Goal: Navigation & Orientation: Find specific page/section

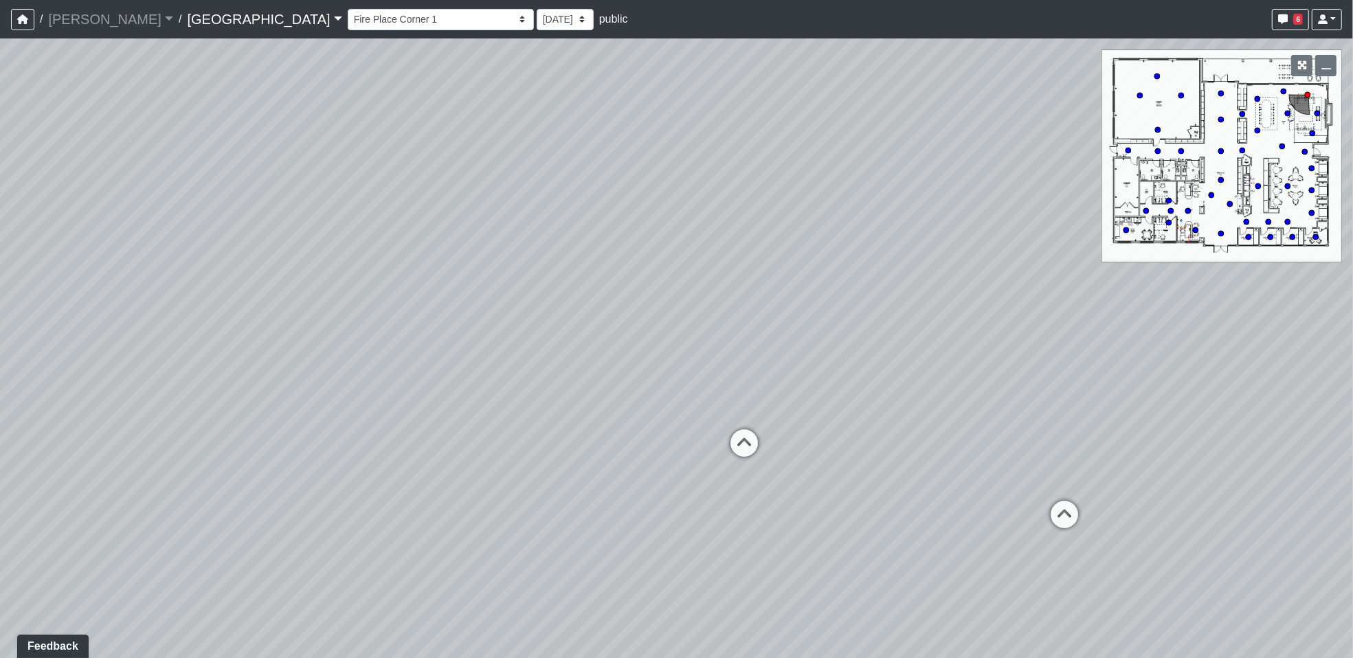
drag, startPoint x: 343, startPoint y: 430, endPoint x: 475, endPoint y: 398, distance: 135.8
click at [475, 398] on div "Loading... Storefront Loading... Lounge Loading... Fire Place" at bounding box center [676, 348] width 1353 height 620
click at [348, 20] on select "Fire Place Fire Place Corner 1 Fire Place Corner 2 Hallway Lounge Mail Box 1 Ma…" at bounding box center [441, 19] width 186 height 21
click at [348, 9] on select "Fire Place Fire Place Corner 1 Fire Place Corner 2 Hallway Lounge Mail Box 1 Ma…" at bounding box center [441, 19] width 186 height 21
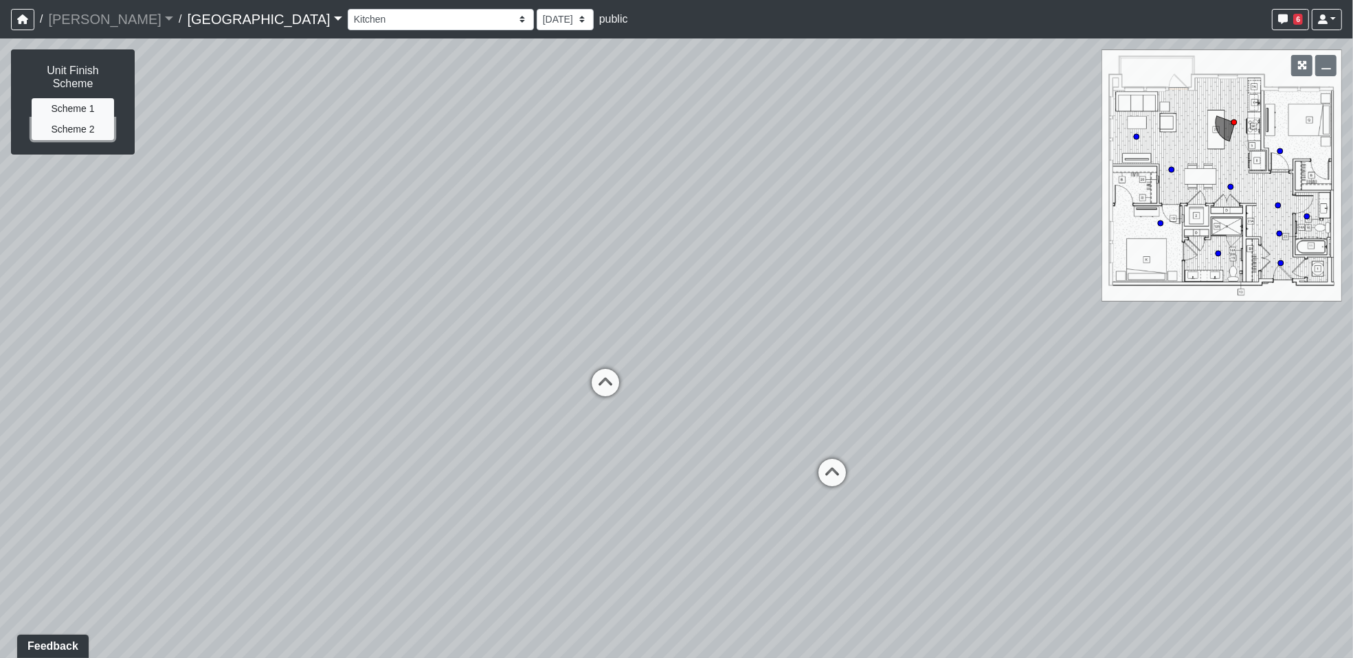
click at [86, 119] on button "Scheme 2" at bounding box center [73, 129] width 82 height 21
click at [87, 98] on button "Scheme 1" at bounding box center [73, 108] width 82 height 21
click at [87, 119] on button "Scheme 2" at bounding box center [73, 129] width 82 height 21
click at [843, 476] on icon at bounding box center [832, 479] width 41 height 41
drag, startPoint x: 420, startPoint y: 465, endPoint x: 1188, endPoint y: 436, distance: 768.9
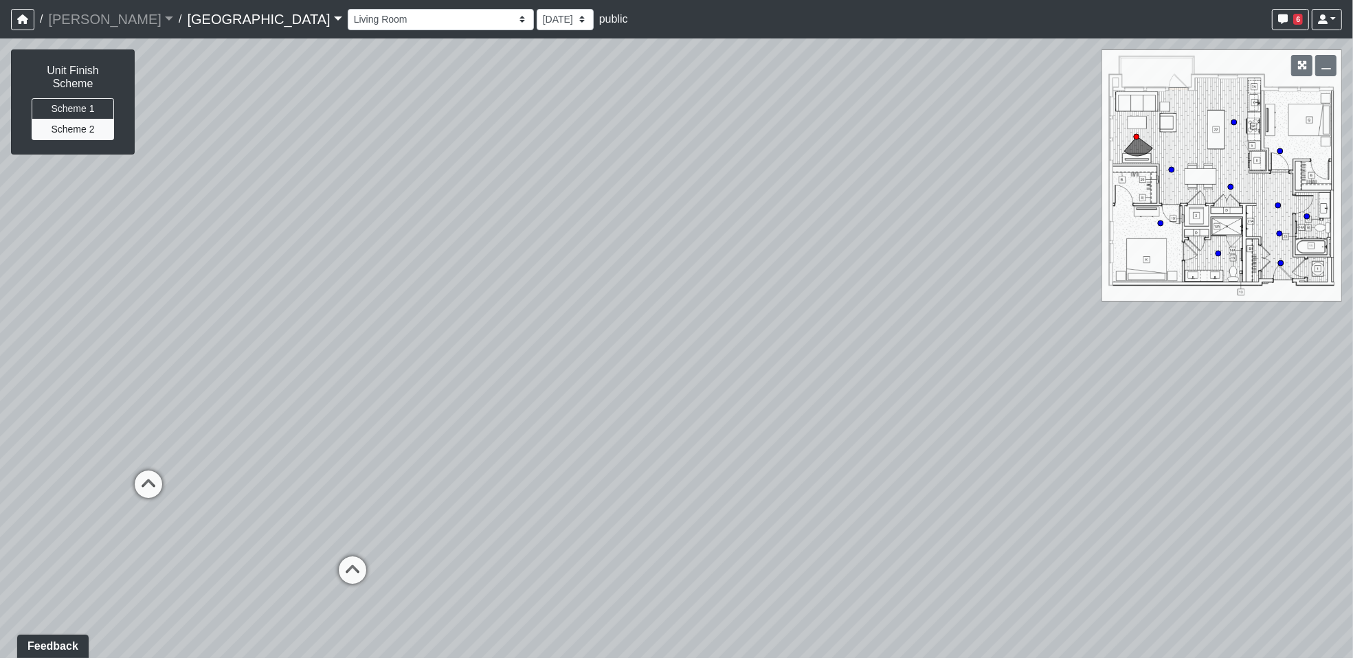
click at [1232, 432] on div "Loading... Storefront Loading... Lounge Loading... Fire Place Loading... Kitche…" at bounding box center [676, 348] width 1353 height 620
drag, startPoint x: 412, startPoint y: 463, endPoint x: 1116, endPoint y: 449, distance: 703.9
click at [1116, 449] on div "Loading... Storefront Loading... Lounge Loading... Fire Place Loading... Kitche…" at bounding box center [676, 348] width 1353 height 620
drag, startPoint x: 416, startPoint y: 290, endPoint x: 357, endPoint y: 365, distance: 95.8
click at [357, 365] on div "Loading... Storefront Loading... Lounge Loading... Fire Place Loading... Kitche…" at bounding box center [676, 348] width 1353 height 620
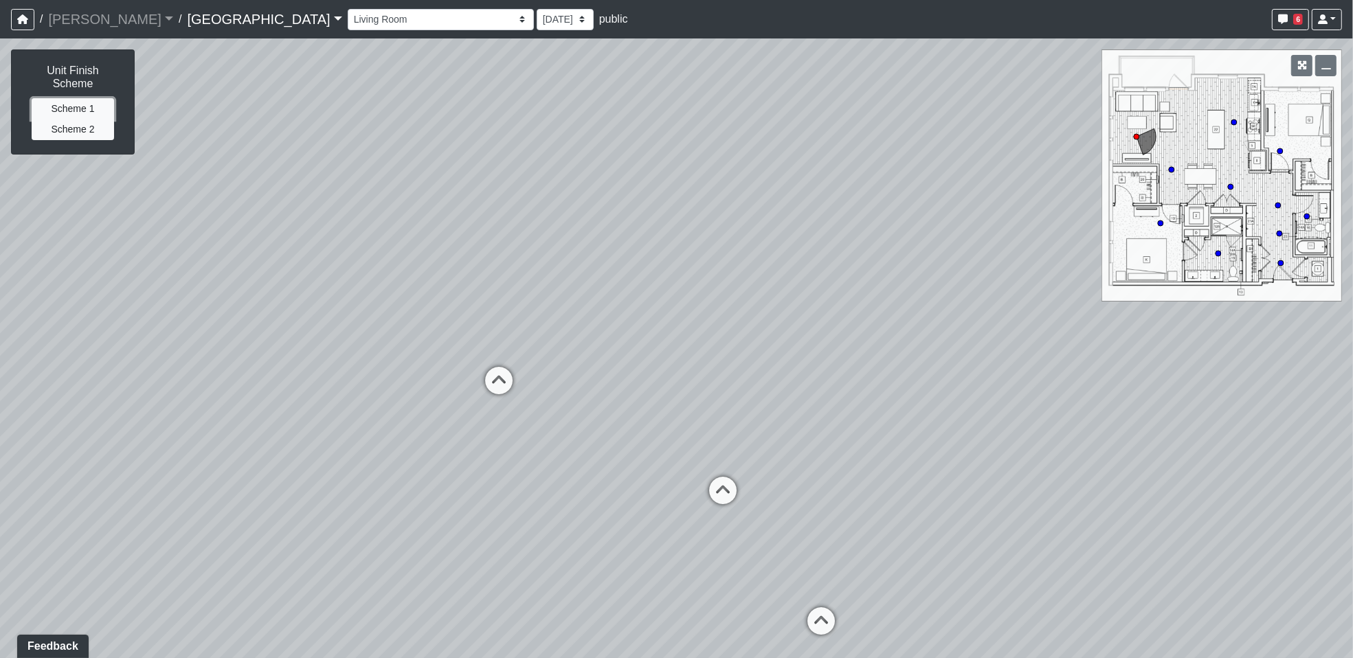
click at [62, 98] on button "Scheme 1" at bounding box center [73, 108] width 82 height 21
click at [70, 119] on button "Scheme 2" at bounding box center [73, 129] width 82 height 21
click at [85, 98] on button "Scheme 1" at bounding box center [73, 108] width 82 height 21
drag, startPoint x: 409, startPoint y: 425, endPoint x: 559, endPoint y: 453, distance: 152.4
click at [559, 453] on div "Loading... Storefront Loading... Lounge Loading... Fire Place Loading... Kitche…" at bounding box center [676, 348] width 1353 height 620
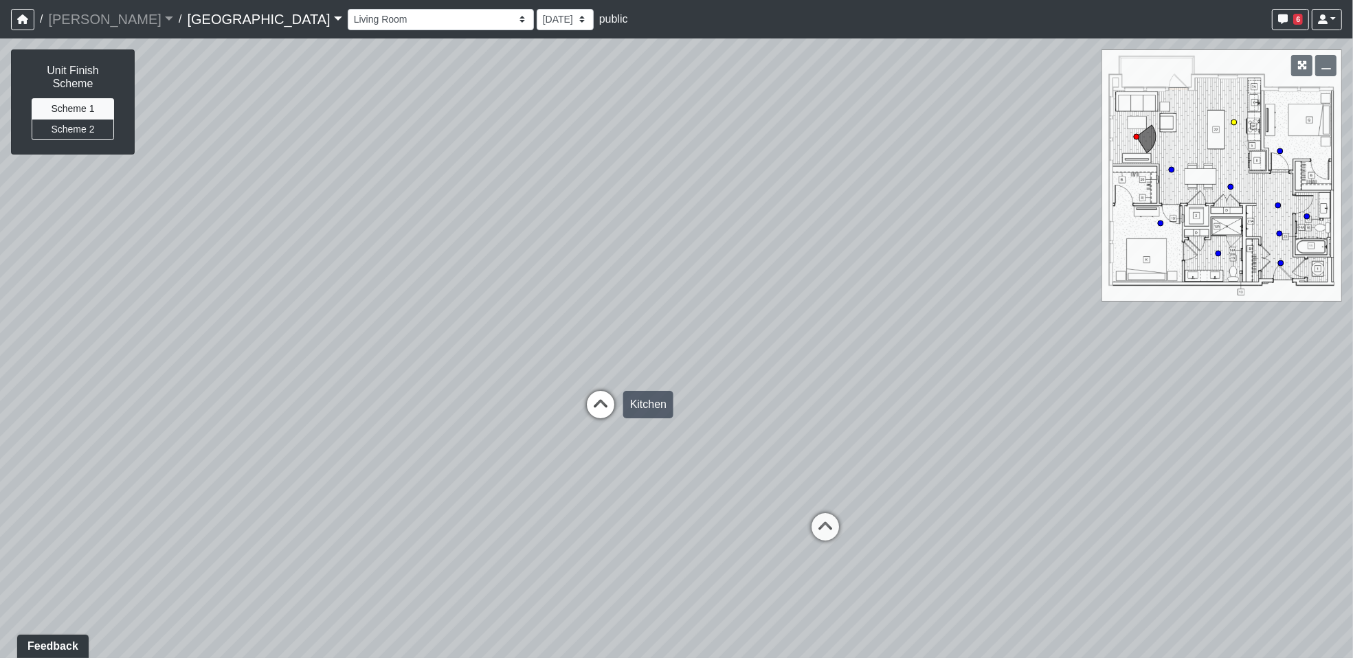
click at [608, 384] on div "Loading... Kitchen" at bounding box center [600, 404] width 41 height 41
select select "8GbzGj6kwN4JmWEr6mX8pb"
drag, startPoint x: 601, startPoint y: 394, endPoint x: 614, endPoint y: 397, distance: 12.8
click at [601, 394] on div "Loading... Storefront Loading... Lounge Loading... Fire Place Loading... Kitche…" at bounding box center [676, 348] width 1353 height 620
drag, startPoint x: 871, startPoint y: 546, endPoint x: 563, endPoint y: 469, distance: 317.5
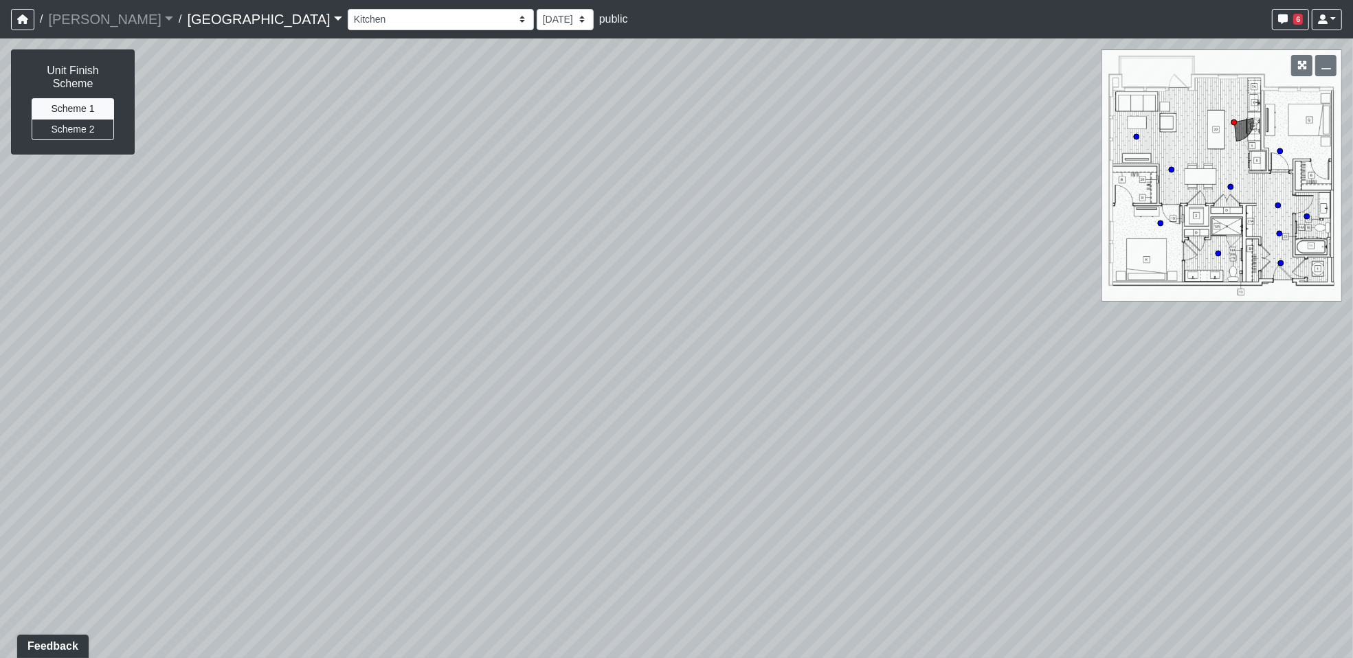
click at [563, 489] on div "Loading... Storefront Loading... Lounge Loading... Fire Place Loading... Kitche…" at bounding box center [676, 348] width 1353 height 620
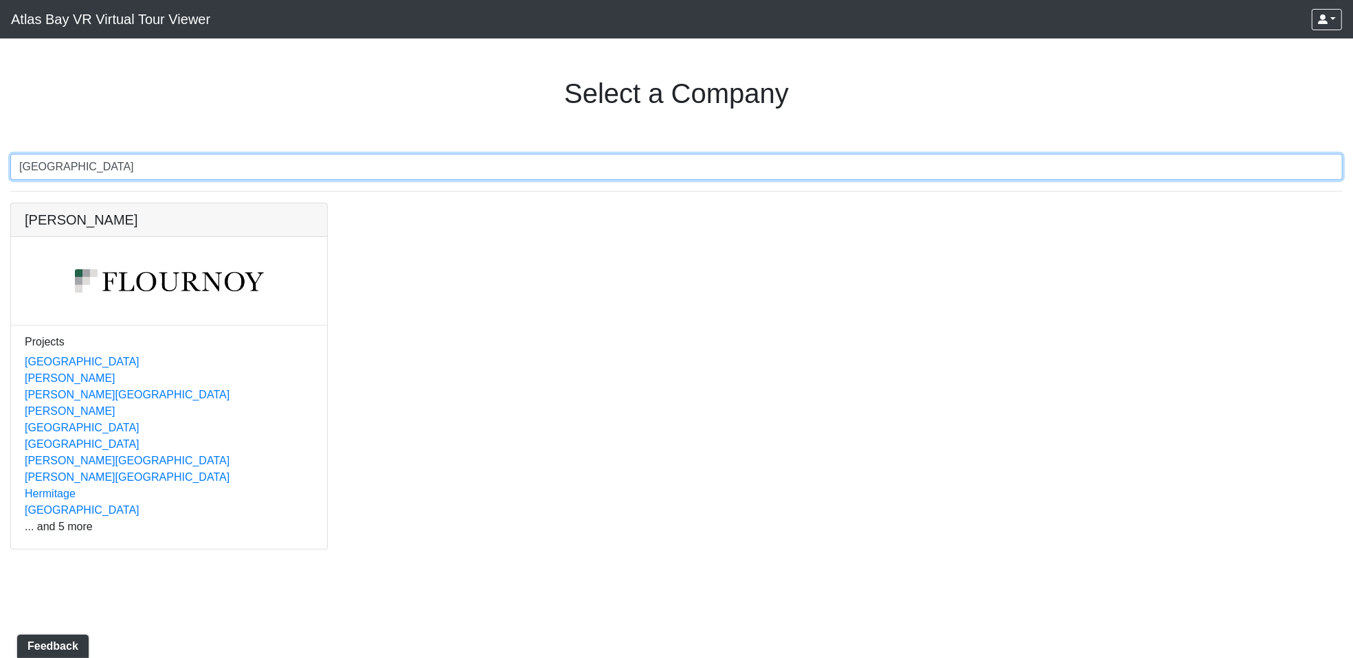
type input "[GEOGRAPHIC_DATA]"
click at [63, 511] on link "[GEOGRAPHIC_DATA]" at bounding box center [82, 510] width 115 height 12
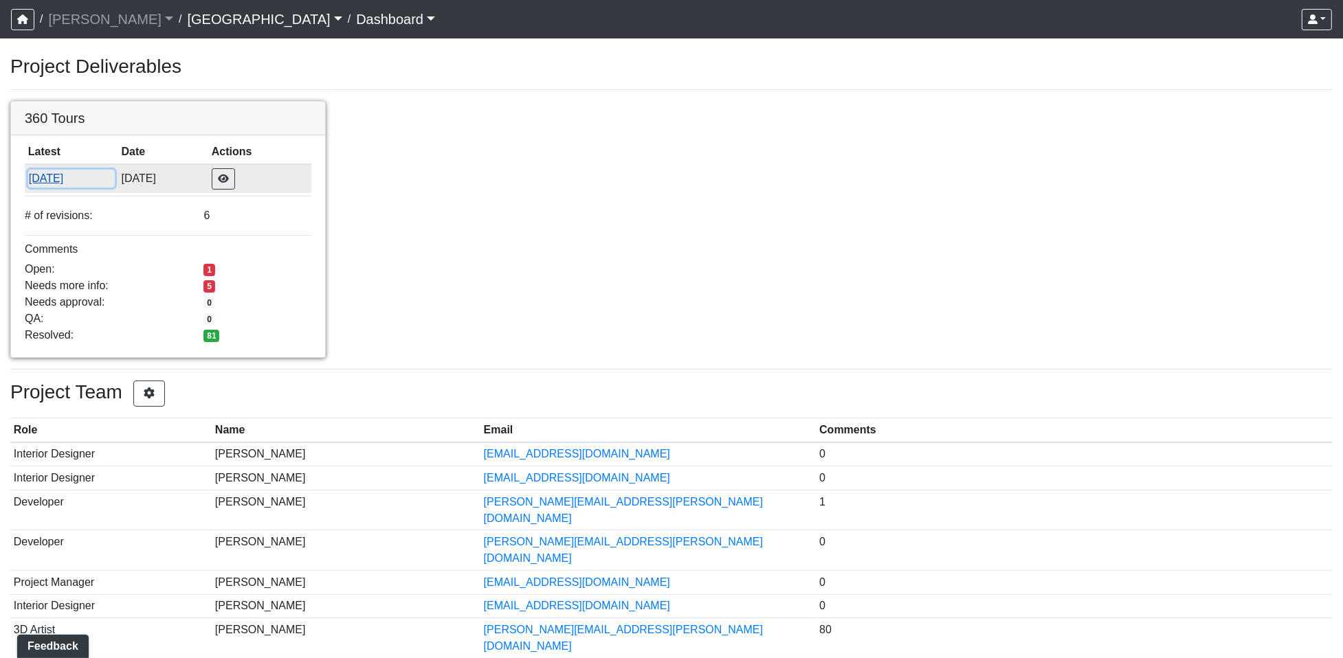
click at [49, 181] on button "10/11/2025" at bounding box center [71, 179] width 87 height 18
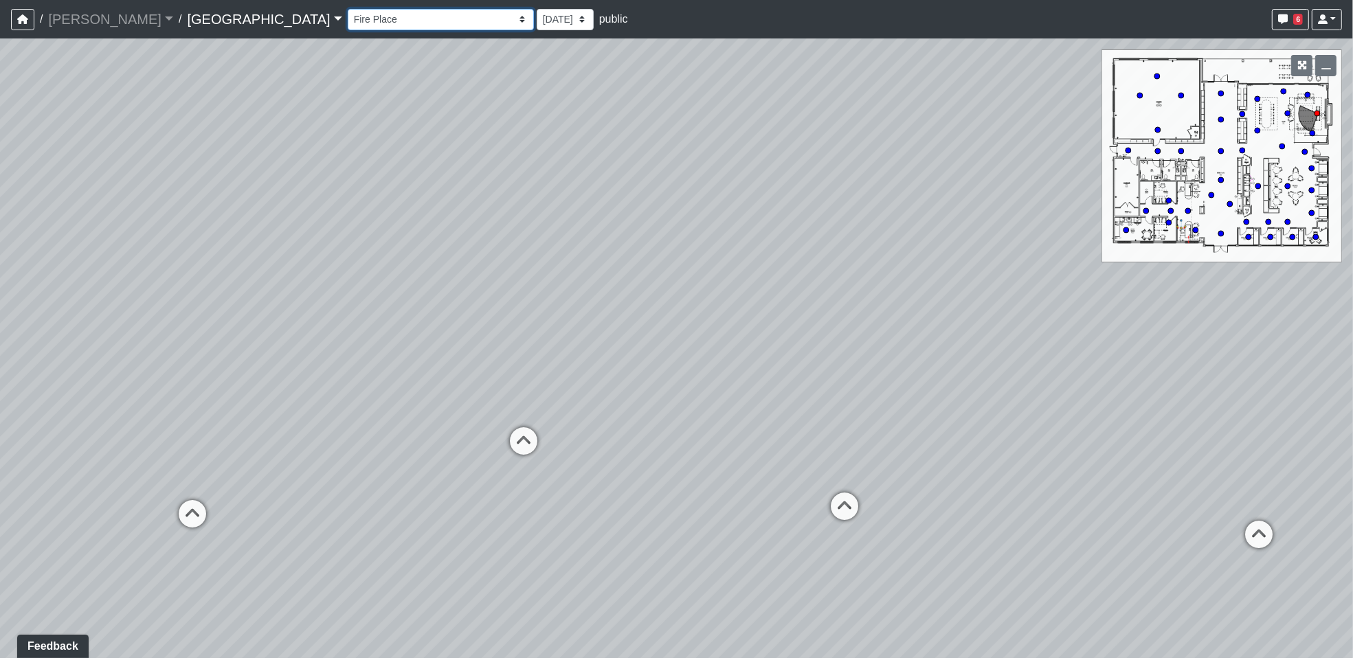
click at [348, 23] on select "Fire Place Fire Place Corner 1 Fire Place Corner 2 Hallway Lounge Mail Box 1 Ma…" at bounding box center [441, 19] width 186 height 21
click at [348, 9] on select "Fire Place Fire Place Corner 1 Fire Place Corner 2 Hallway Lounge Mail Box 1 Ma…" at bounding box center [441, 19] width 186 height 21
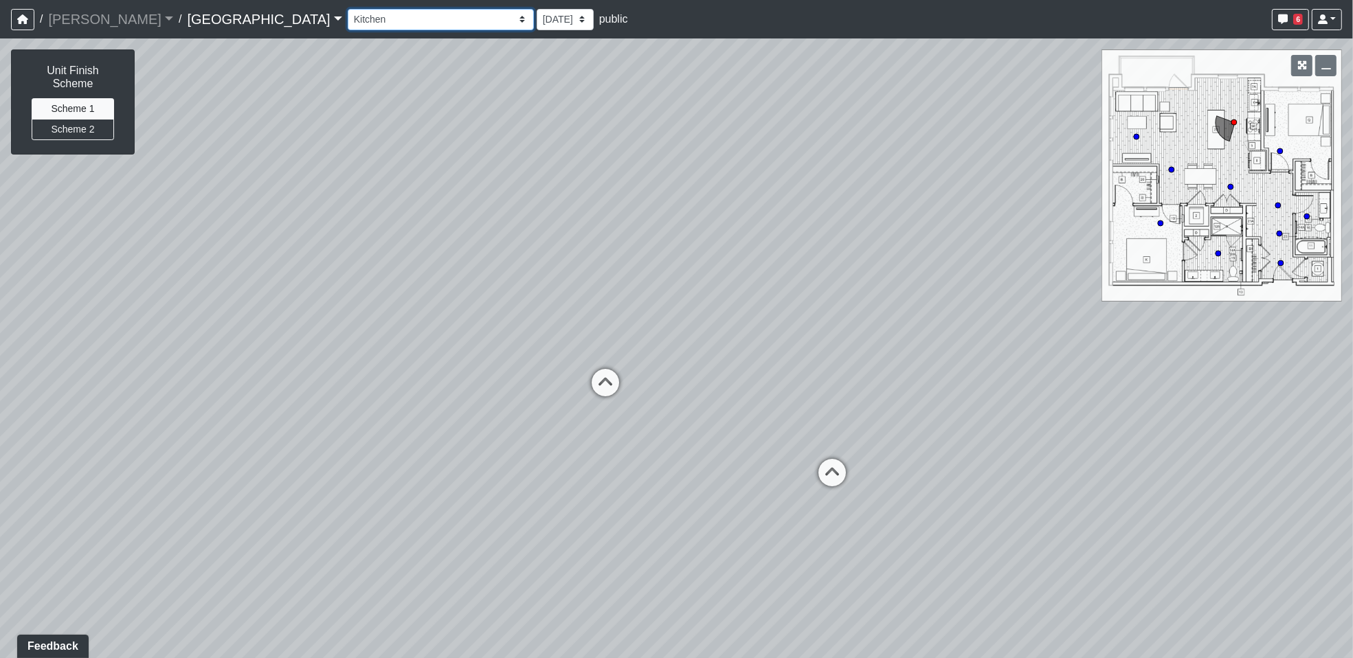
click at [348, 19] on select "Fire Place Fire Place Corner 1 Fire Place Corner 2 Hallway Lounge Mail Box 1 Ma…" at bounding box center [441, 19] width 186 height 21
click at [348, 9] on select "Fire Place Fire Place Corner 1 Fire Place Corner 2 Hallway Lounge Mail Box 1 Ma…" at bounding box center [441, 19] width 186 height 21
click at [348, 14] on select "Fire Place Fire Place Corner 1 Fire Place Corner 2 Hallway Lounge Mail Box 1 Ma…" at bounding box center [441, 19] width 186 height 21
click at [348, 9] on select "Fire Place Fire Place Corner 1 Fire Place Corner 2 Hallway Lounge Mail Box 1 Ma…" at bounding box center [441, 19] width 186 height 21
click at [348, 12] on select "Fire Place Fire Place Corner 1 Fire Place Corner 2 Hallway Lounge Mail Box 1 Ma…" at bounding box center [441, 19] width 186 height 21
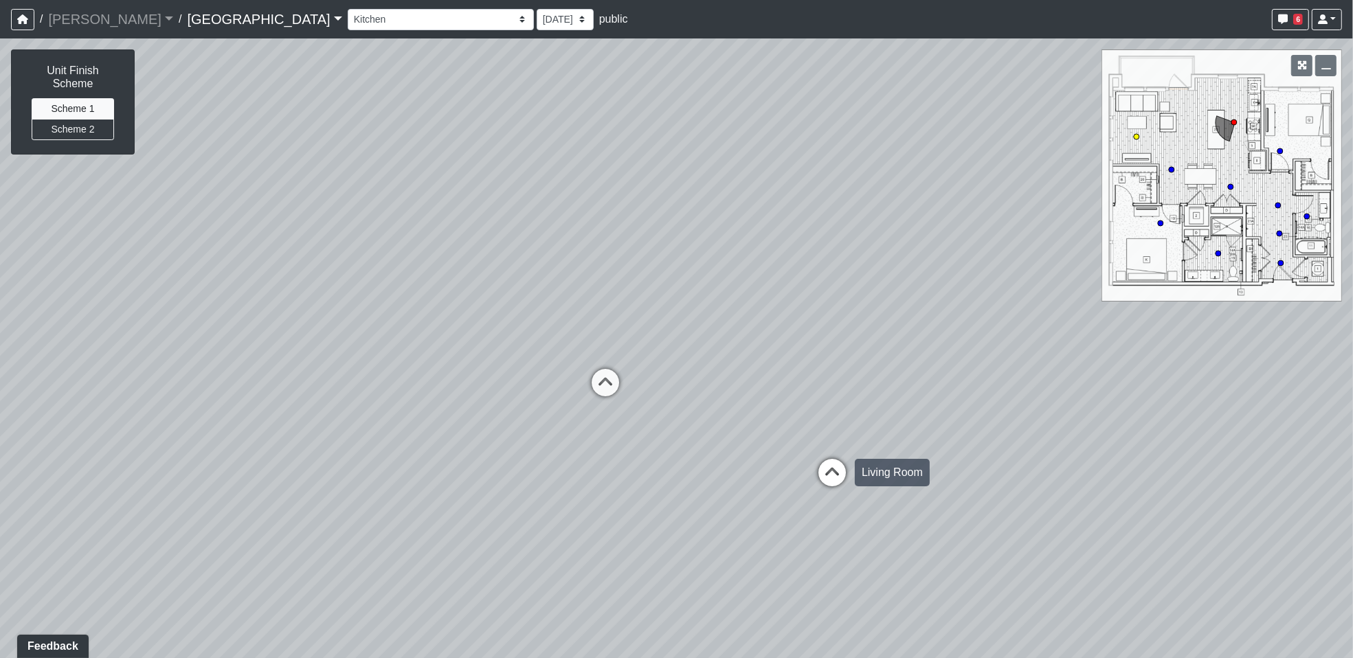
click at [843, 478] on icon at bounding box center [832, 479] width 41 height 41
select select "hRvPqiZ5aUy4vGT3CFGei4"
drag, startPoint x: 516, startPoint y: 427, endPoint x: 1171, endPoint y: 411, distance: 655.1
click at [1171, 411] on div "Loading... North Entry Loading... Hallway Loading... Storefront Loading... Fire…" at bounding box center [676, 348] width 1353 height 620
drag, startPoint x: 498, startPoint y: 495, endPoint x: 1469, endPoint y: 511, distance: 971.9
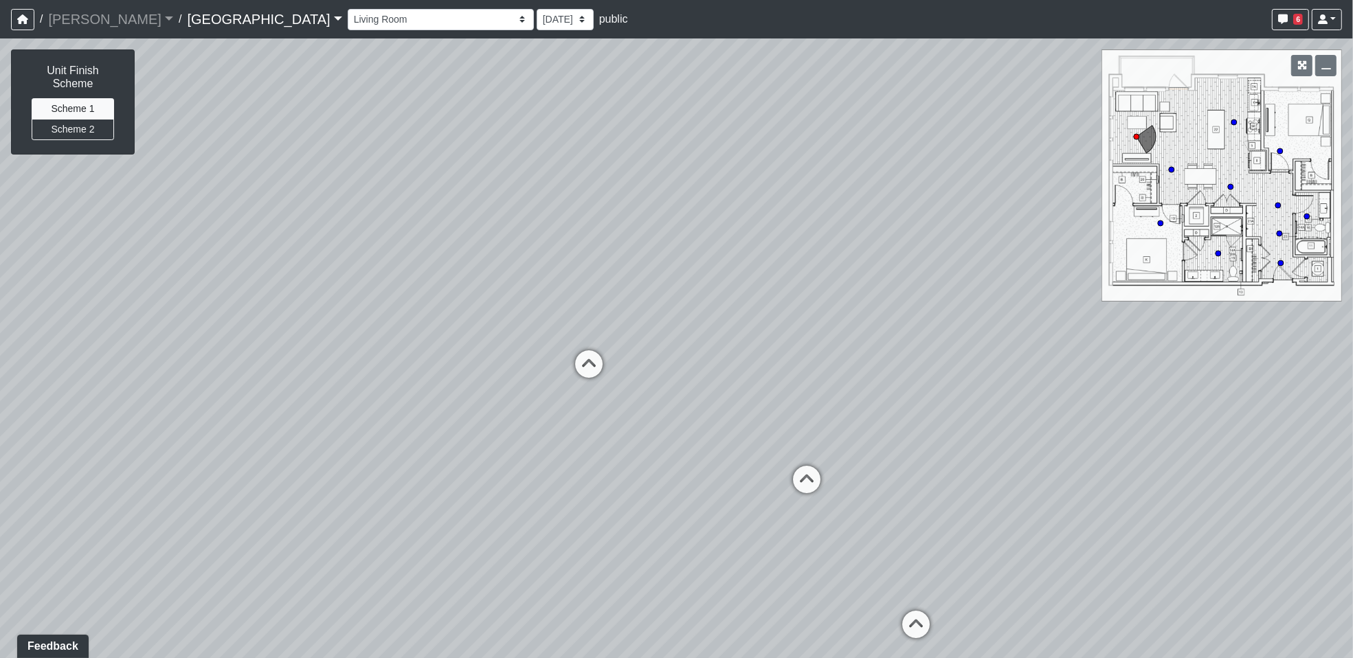
click at [1352, 511] on html "/ Flournoy Flournoy Loading... / Huntersville Huntersville Loading... Huntersvi…" at bounding box center [676, 329] width 1353 height 658
drag, startPoint x: 479, startPoint y: 438, endPoint x: 557, endPoint y: 447, distance: 78.8
click at [557, 447] on div "Loading... North Entry Loading... Hallway Loading... Storefront Loading... Fire…" at bounding box center [676, 348] width 1353 height 620
click at [67, 119] on button "Scheme 2" at bounding box center [73, 129] width 82 height 21
click at [82, 98] on button "Scheme 1" at bounding box center [73, 108] width 82 height 21
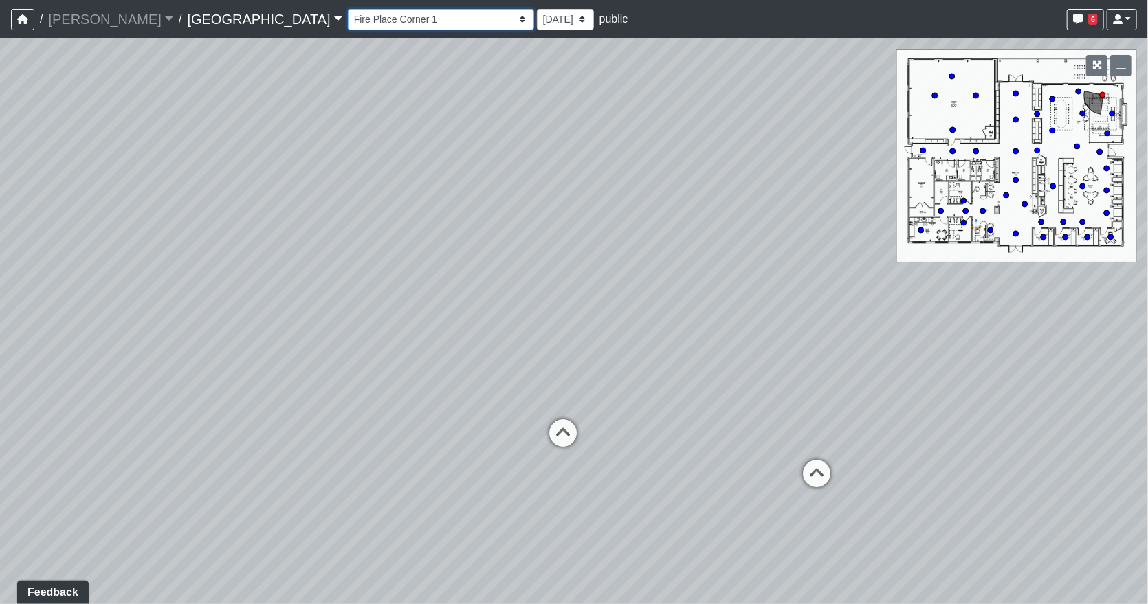
click at [348, 24] on select "Fire Place Fire Place Corner 1 Fire Place Corner 2 Hallway Lounge Mail Box 1 Ma…" at bounding box center [441, 19] width 186 height 21
click at [348, 9] on select "Fire Place Fire Place Corner 1 Fire Place Corner 2 Hallway Lounge Mail Box 1 Ma…" at bounding box center [441, 19] width 186 height 21
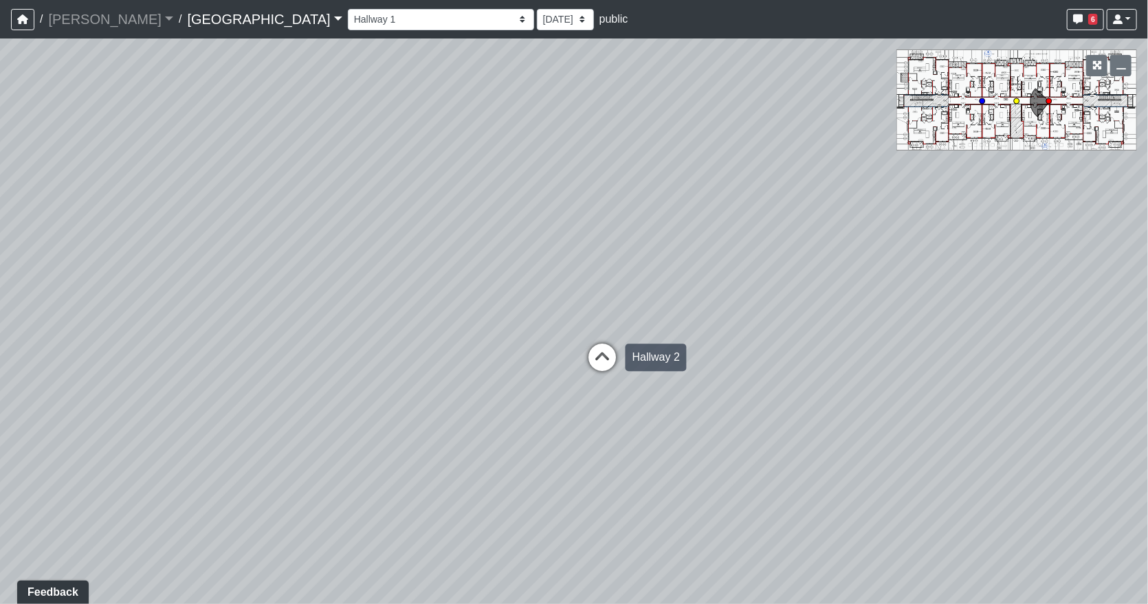
click at [600, 363] on icon at bounding box center [602, 364] width 41 height 41
click at [601, 351] on icon at bounding box center [602, 361] width 41 height 41
drag, startPoint x: 644, startPoint y: 383, endPoint x: 557, endPoint y: 302, distance: 119.1
click at [557, 302] on div "Loading... Storefront Loading... Lounge Loading... Fire Place Loading... Hallwa…" at bounding box center [574, 321] width 1148 height 566
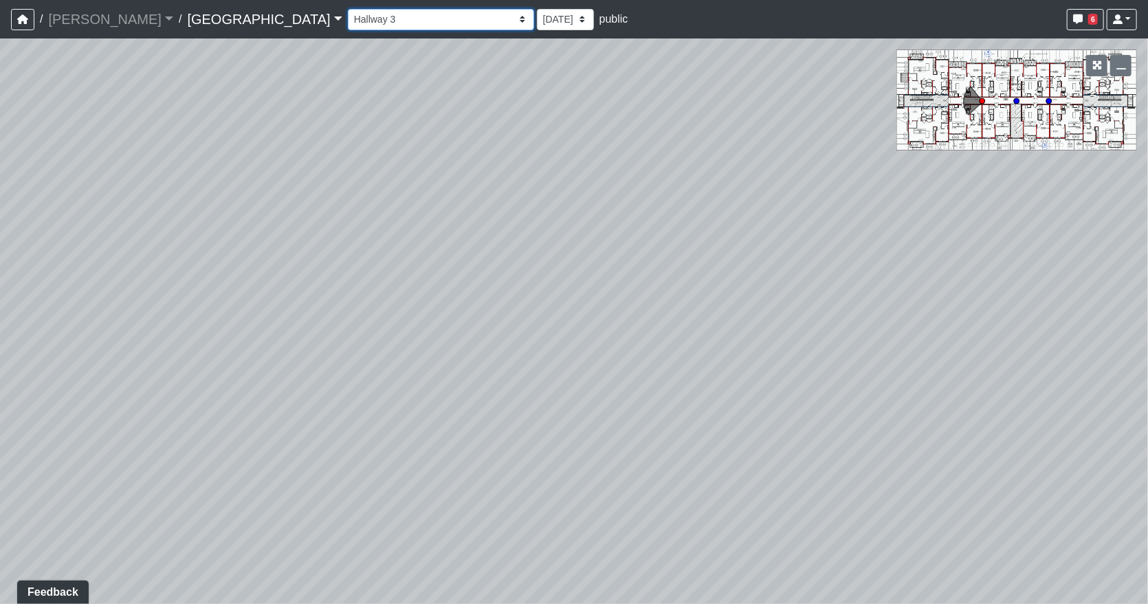
click at [348, 19] on select "Fire Place Fire Place Corner 1 Fire Place Corner 2 Hallway Lounge Mail Box 1 Ma…" at bounding box center [441, 19] width 186 height 21
click at [569, 374] on div "Loading... Storefront Loading... Lounge Loading... Fire Place Loading... Hallwa…" at bounding box center [574, 321] width 1148 height 566
drag, startPoint x: 698, startPoint y: 432, endPoint x: -170, endPoint y: 115, distance: 924.0
click at [0, 115] on html "/ Flournoy Flournoy Loading... / Huntersville Huntersville Loading... Huntersvi…" at bounding box center [574, 302] width 1148 height 604
drag, startPoint x: 1062, startPoint y: 307, endPoint x: 665, endPoint y: 484, distance: 435.0
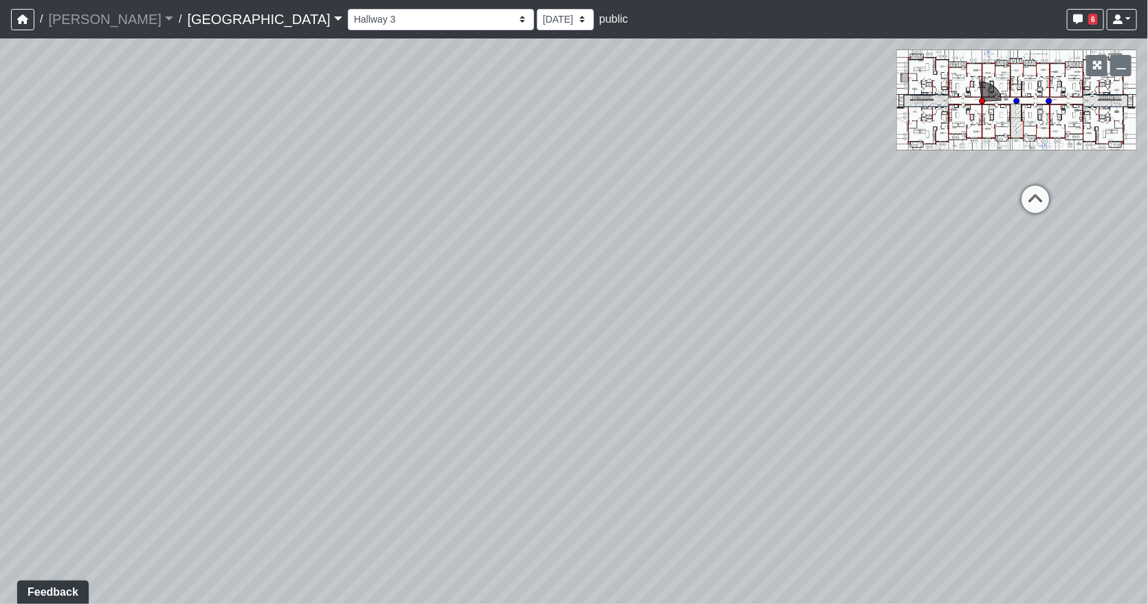
click at [665, 484] on div "Loading... Storefront Loading... Lounge Loading... Fire Place Loading... Hallwa…" at bounding box center [574, 321] width 1148 height 566
drag, startPoint x: 739, startPoint y: 258, endPoint x: 460, endPoint y: 366, distance: 298.9
click at [460, 374] on div "Loading... Storefront Loading... Lounge Loading... Fire Place Loading... Hallwa…" at bounding box center [574, 321] width 1148 height 566
drag, startPoint x: 839, startPoint y: 327, endPoint x: 586, endPoint y: 373, distance: 257.7
click at [586, 373] on div "Loading... Storefront Loading... Lounge Loading... Fire Place Loading... Hallwa…" at bounding box center [574, 321] width 1148 height 566
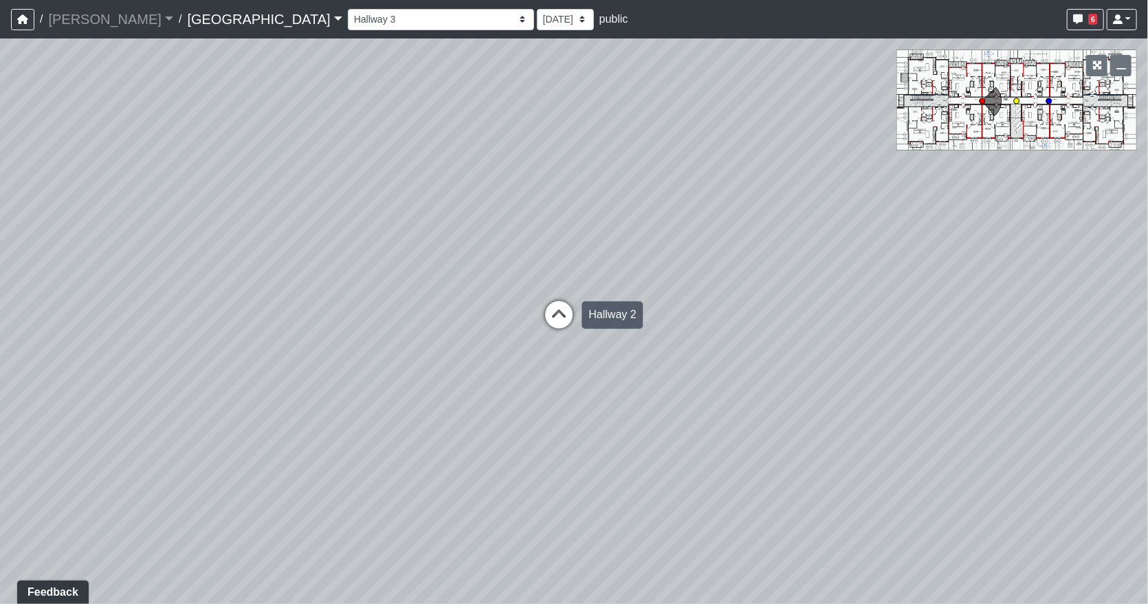
click at [558, 315] on icon at bounding box center [558, 322] width 41 height 41
click at [553, 312] on icon at bounding box center [559, 324] width 41 height 41
drag, startPoint x: 622, startPoint y: 308, endPoint x: 845, endPoint y: 460, distance: 269.9
click at [846, 462] on div "Loading... Storefront Loading... Lounge Loading... Fire Place Loading... Hallwa…" at bounding box center [574, 321] width 1148 height 566
click at [348, 12] on select "Fire Place Fire Place Corner 1 Fire Place Corner 2 Hallway Lounge Mail Box 1 Ma…" at bounding box center [441, 19] width 186 height 21
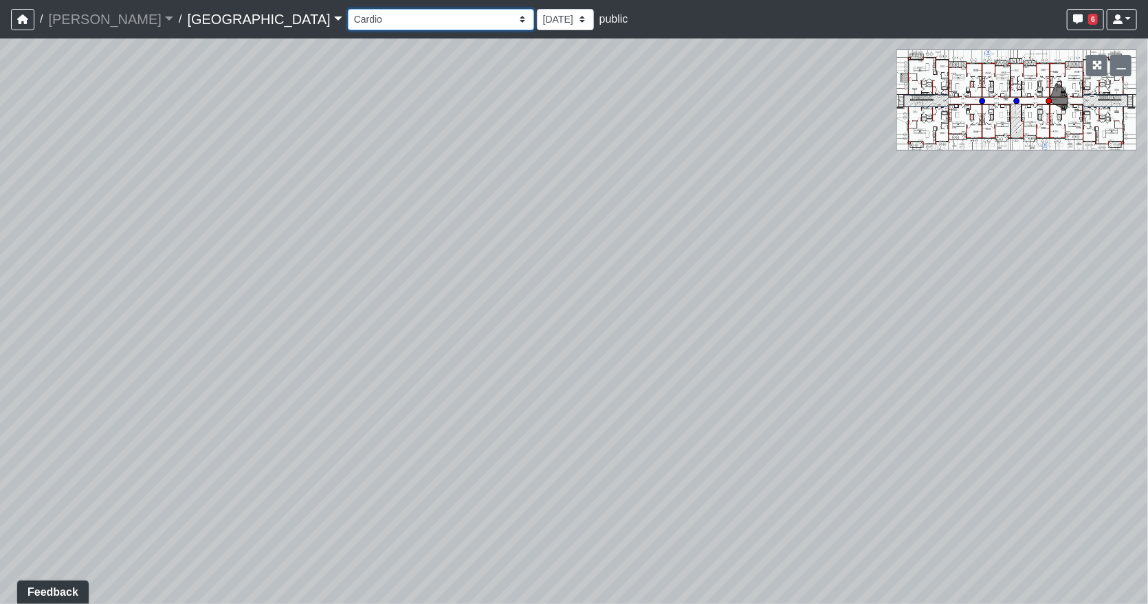
click at [348, 9] on select "Fire Place Fire Place Corner 1 Fire Place Corner 2 Hallway Lounge Mail Box 1 Ma…" at bounding box center [441, 19] width 186 height 21
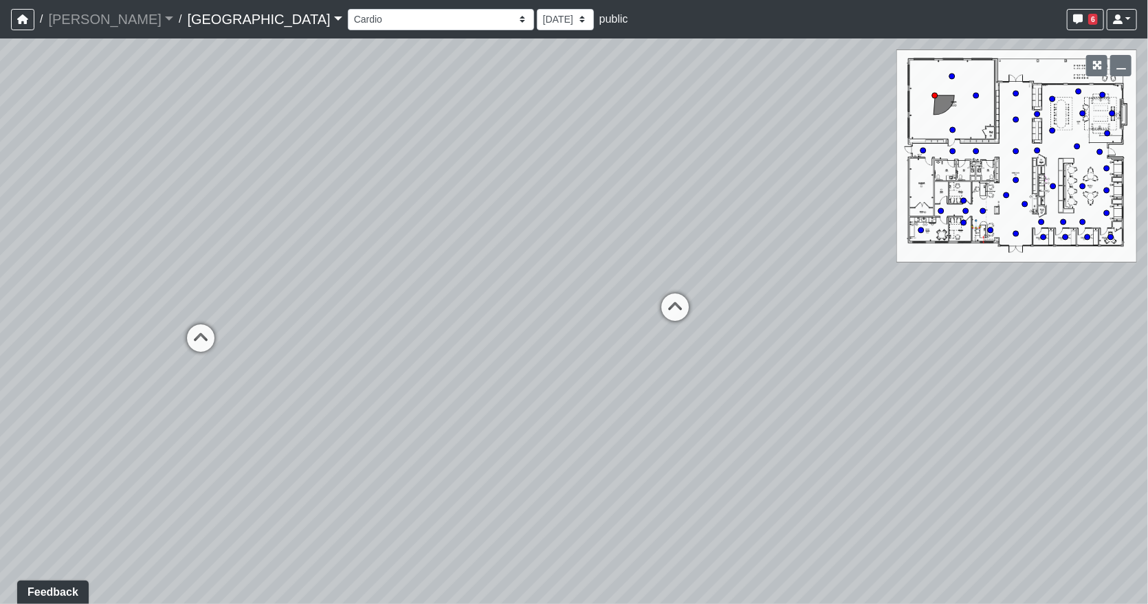
drag, startPoint x: 724, startPoint y: 460, endPoint x: 249, endPoint y: 314, distance: 496.3
click at [249, 314] on div "Loading... Storefront Loading... Lounge Loading... Fire Place Loading... Hallwa…" at bounding box center [574, 321] width 1148 height 566
drag, startPoint x: 781, startPoint y: 394, endPoint x: 153, endPoint y: 456, distance: 631.1
click at [153, 456] on div "Loading... Storefront Loading... Lounge Loading... Fire Place Loading... Hallwa…" at bounding box center [574, 321] width 1148 height 566
drag, startPoint x: 480, startPoint y: 252, endPoint x: 50, endPoint y: 313, distance: 434.0
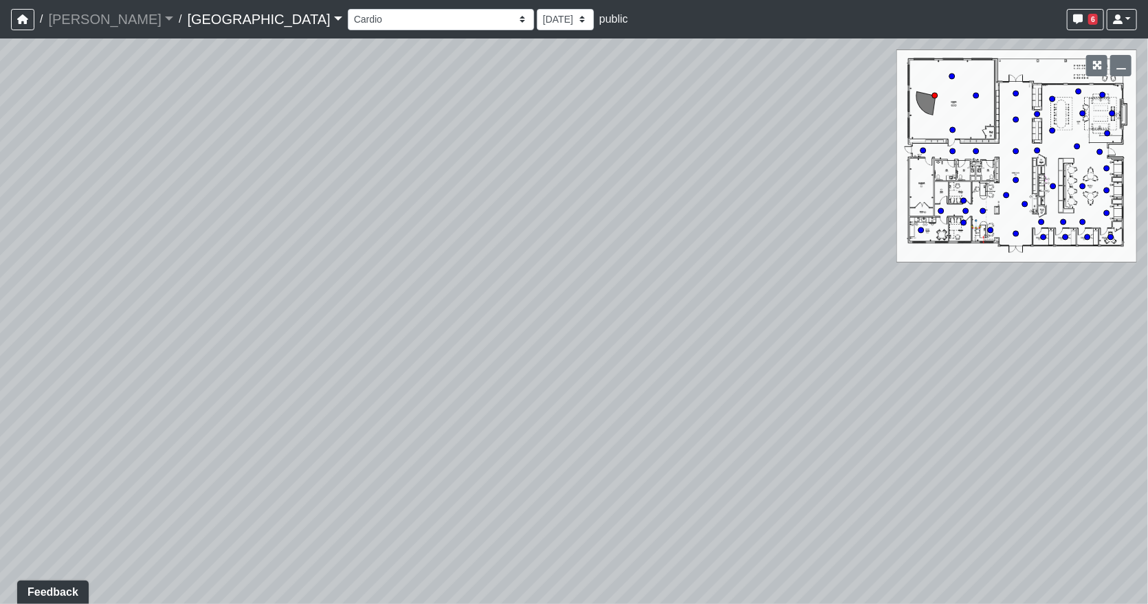
click at [50, 313] on div "Loading... Storefront Loading... Lounge Loading... Fire Place Loading... Hallwa…" at bounding box center [574, 321] width 1148 height 566
drag, startPoint x: 853, startPoint y: 476, endPoint x: 181, endPoint y: 394, distance: 677.0
click at [181, 394] on div "Loading... Storefront Loading... Lounge Loading... Fire Place Loading... Hallwa…" at bounding box center [574, 321] width 1148 height 566
drag, startPoint x: 1000, startPoint y: 462, endPoint x: 662, endPoint y: 379, distance: 347.5
click at [501, 443] on div "Loading... Storefront Loading... Lounge Loading... Fire Place Loading... Hallwa…" at bounding box center [574, 321] width 1148 height 566
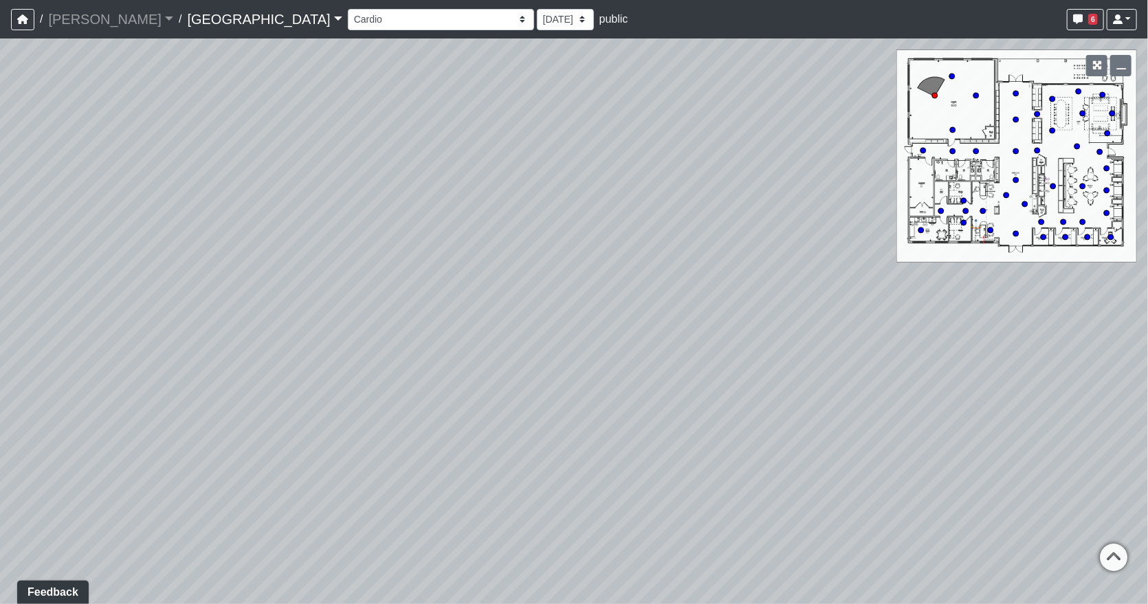
drag, startPoint x: 823, startPoint y: 245, endPoint x: 854, endPoint y: 269, distance: 38.8
click at [958, 309] on div "Loading... Storefront Loading... Lounge Loading... Fire Place Loading... Hallwa…" at bounding box center [574, 321] width 1148 height 566
click at [348, 15] on select "Fire Place Fire Place Corner 1 Fire Place Corner 2 Hallway Lounge Mail Box 1 Ma…" at bounding box center [441, 19] width 186 height 21
click at [348, 9] on select "Fire Place Fire Place Corner 1 Fire Place Corner 2 Hallway Lounge Mail Box 1 Ma…" at bounding box center [441, 19] width 186 height 21
drag, startPoint x: 458, startPoint y: 436, endPoint x: 405, endPoint y: 165, distance: 275.8
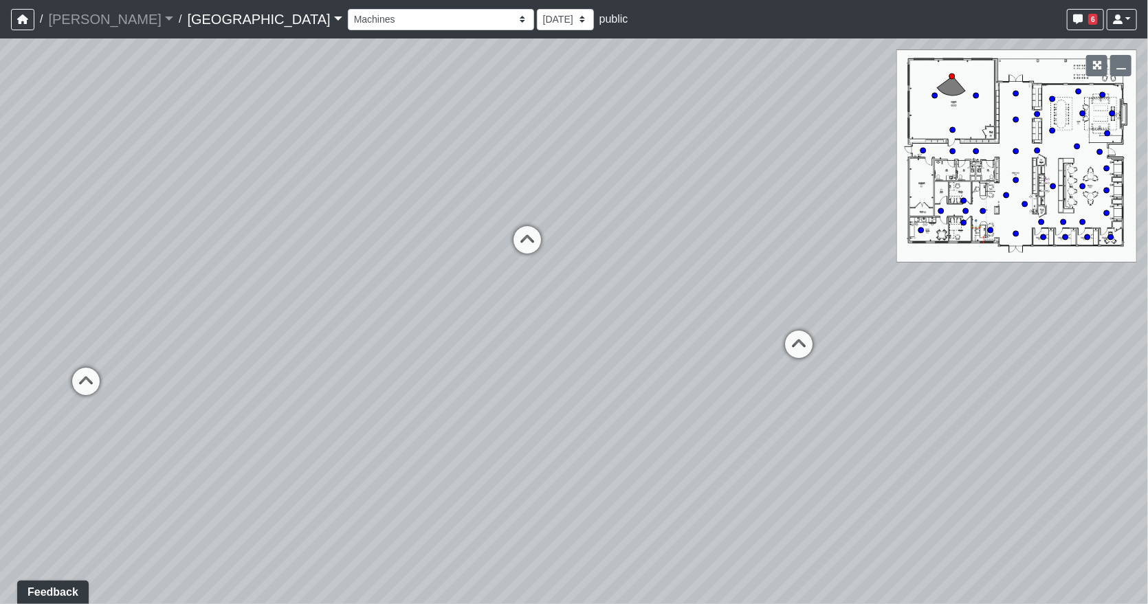
click at [399, 251] on div "Loading... Storefront Loading... Lounge Loading... Fire Place Loading... Hallwa…" at bounding box center [574, 321] width 1148 height 566
click at [348, 21] on select "Fire Place Fire Place Corner 1 Fire Place Corner 2 Hallway Lounge Mail Box 1 Ma…" at bounding box center [441, 19] width 186 height 21
click at [348, 9] on select "Fire Place Fire Place Corner 1 Fire Place Corner 2 Hallway Lounge Mail Box 1 Ma…" at bounding box center [441, 19] width 186 height 21
drag, startPoint x: 662, startPoint y: 386, endPoint x: 770, endPoint y: 419, distance: 112.8
click at [770, 419] on div "Loading... Storefront Loading... Lounge Loading... Fire Place Loading... Hallwa…" at bounding box center [574, 321] width 1148 height 566
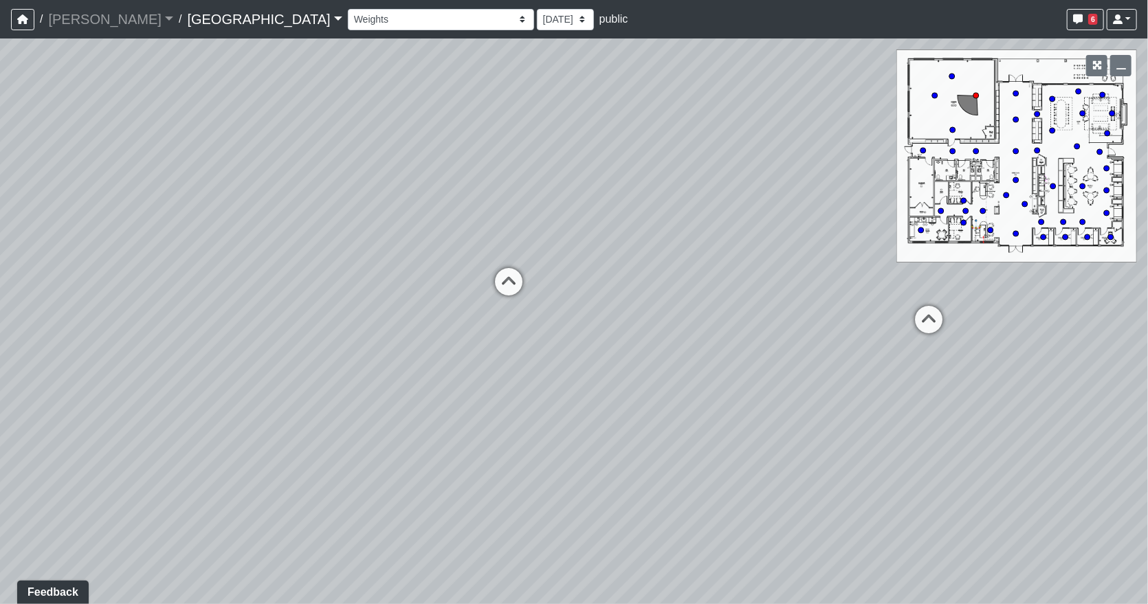
drag, startPoint x: 326, startPoint y: 498, endPoint x: 629, endPoint y: 267, distance: 380.5
click at [679, 334] on div "Loading... Storefront Loading... Lounge Loading... Fire Place Loading... Hallwa…" at bounding box center [574, 321] width 1148 height 566
click at [348, 16] on select "Fire Place Fire Place Corner 1 Fire Place Corner 2 Hallway Lounge Mail Box 1 Ma…" at bounding box center [441, 19] width 186 height 21
click at [348, 9] on select "Fire Place Fire Place Corner 1 Fire Place Corner 2 Hallway Lounge Mail Box 1 Ma…" at bounding box center [441, 19] width 186 height 21
drag, startPoint x: 746, startPoint y: 491, endPoint x: 887, endPoint y: 408, distance: 164.2
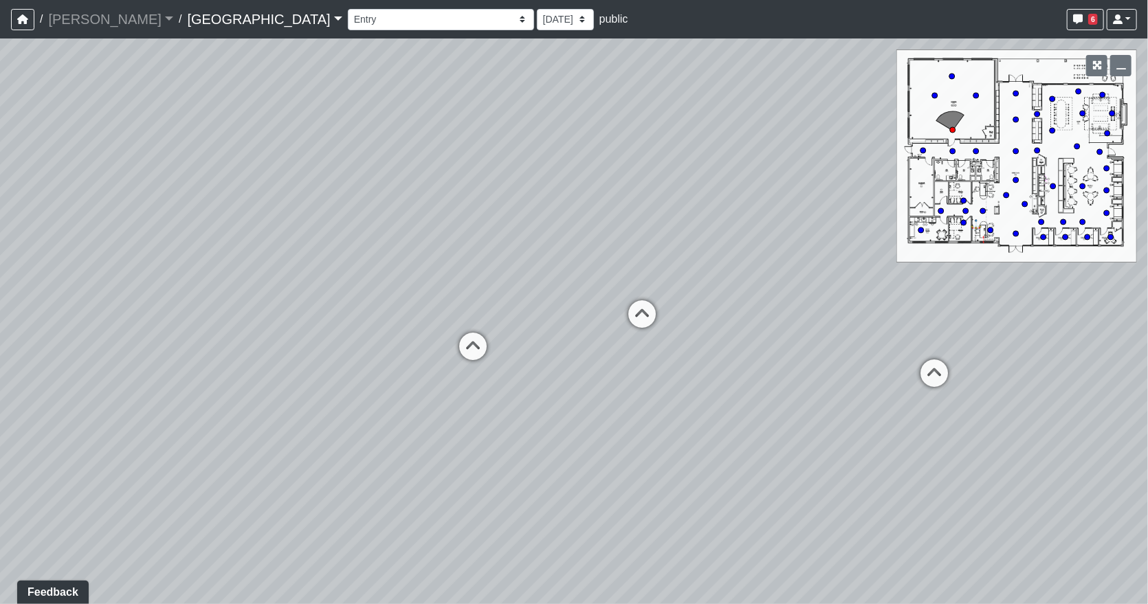
click at [887, 408] on div "Loading... Storefront Loading... Lounge Loading... Fire Place Loading... Hallwa…" at bounding box center [574, 321] width 1148 height 566
click at [460, 348] on icon at bounding box center [472, 353] width 41 height 41
drag, startPoint x: 869, startPoint y: 440, endPoint x: -194, endPoint y: 291, distance: 1072.9
click at [0, 291] on html "/ Flournoy Flournoy Loading... / Huntersville Huntersville Loading... Huntersvi…" at bounding box center [574, 302] width 1148 height 604
drag, startPoint x: 547, startPoint y: 230, endPoint x: 579, endPoint y: 390, distance: 163.4
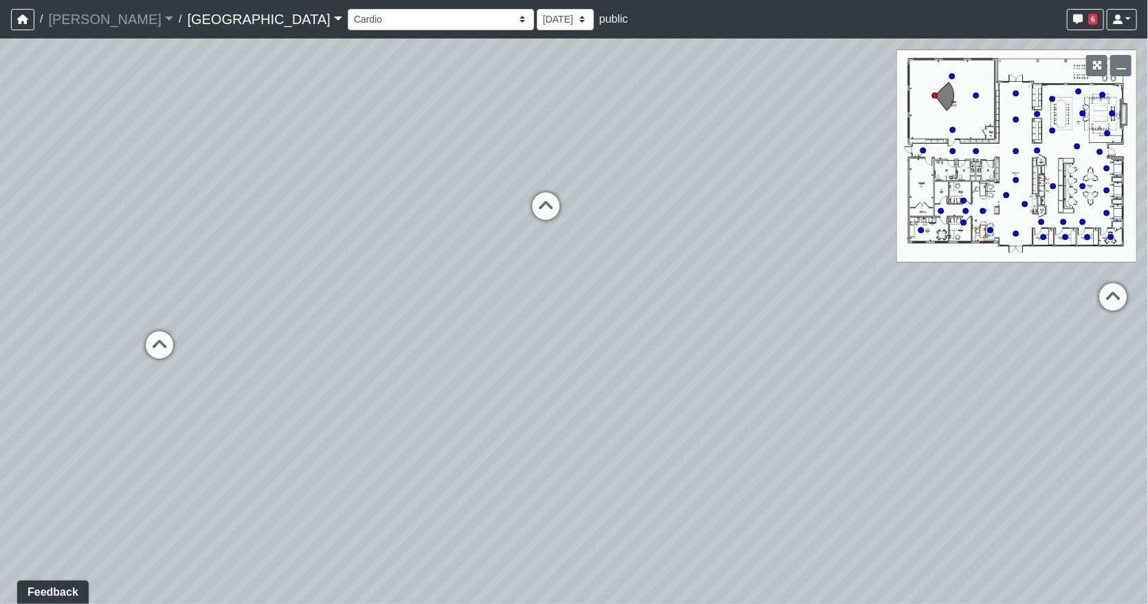
click at [579, 390] on div "Loading... Storefront Loading... Lounge Loading... Fire Place Loading... Hallwa…" at bounding box center [574, 321] width 1148 height 566
drag, startPoint x: 583, startPoint y: 262, endPoint x: 139, endPoint y: 459, distance: 485.8
click at [139, 459] on div "Loading... Storefront Loading... Lounge Loading... Fire Place Loading... Hallwa…" at bounding box center [574, 321] width 1148 height 566
click at [678, 383] on icon at bounding box center [668, 386] width 41 height 41
select select "wDKPa7fXWJ1vYYGuJhi6eq"
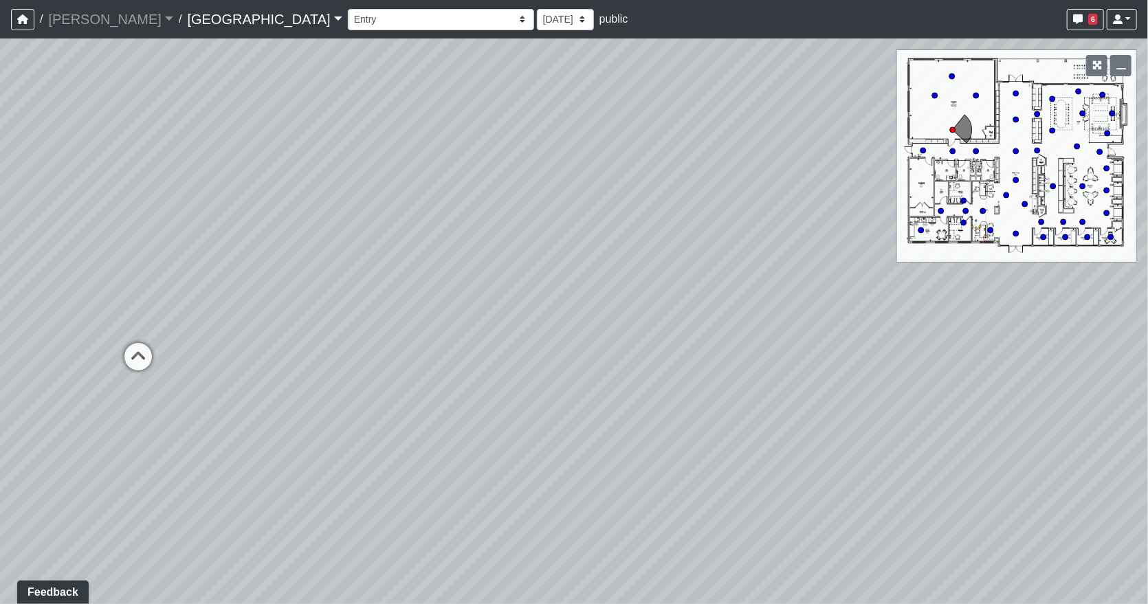
drag, startPoint x: 296, startPoint y: 368, endPoint x: 833, endPoint y: 293, distance: 542.7
click at [833, 293] on div "Loading... Storefront Loading... Lounge Loading... Fire Place Loading... Hallwa…" at bounding box center [574, 321] width 1148 height 566
drag, startPoint x: 109, startPoint y: 458, endPoint x: 627, endPoint y: 484, distance: 518.8
click at [634, 482] on div "Loading... Storefront Loading... Lounge Loading... Fire Place Loading... Hallwa…" at bounding box center [574, 321] width 1148 height 566
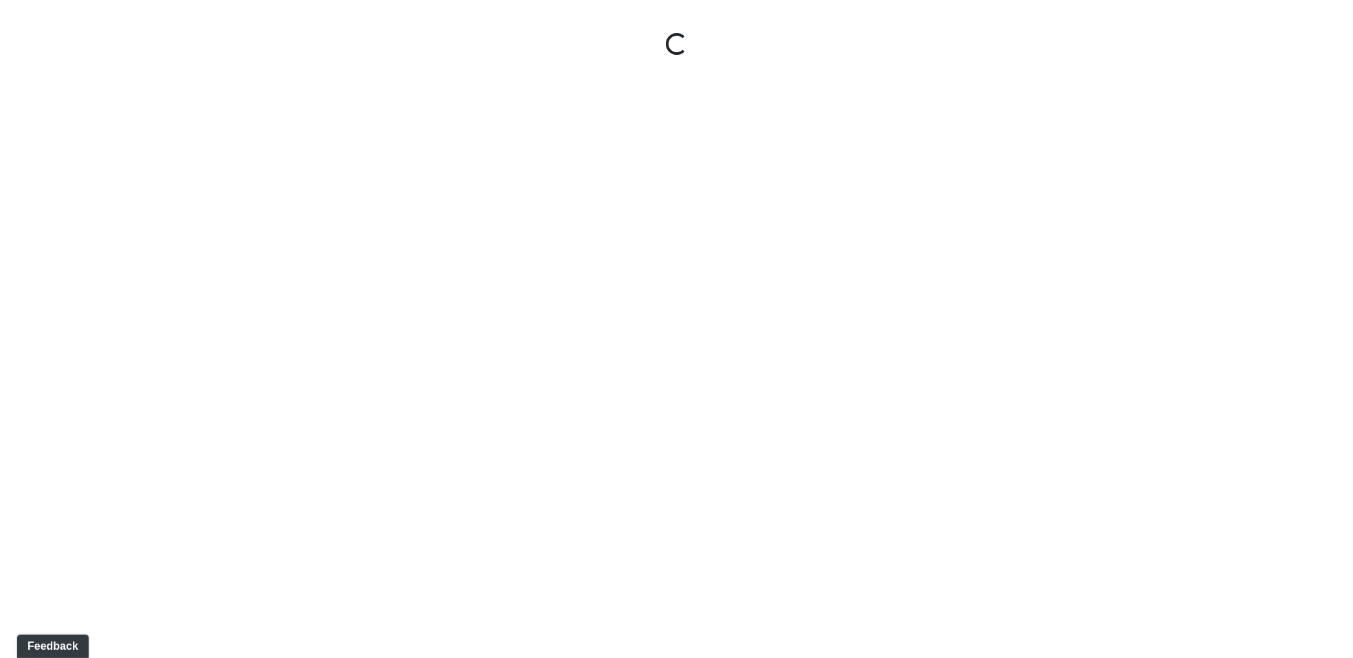
select select "wDKPa7fXWJ1vYYGuJhi6eq"
